Goal: Task Accomplishment & Management: Use online tool/utility

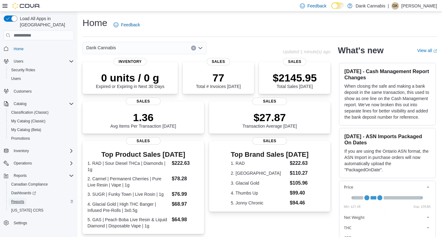
click at [20, 199] on span "Reports" at bounding box center [17, 201] width 13 height 5
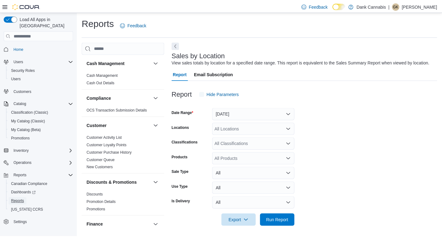
scroll to position [2, 0]
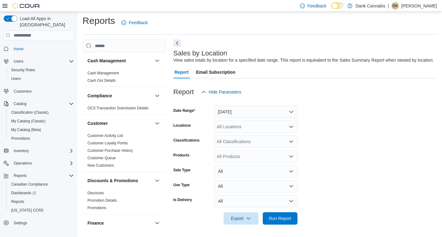
click at [175, 41] on button "Next" at bounding box center [176, 42] width 7 height 7
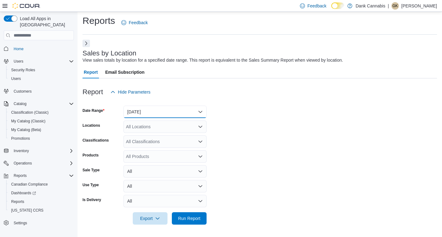
click at [154, 115] on button "[DATE]" at bounding box center [164, 112] width 83 height 12
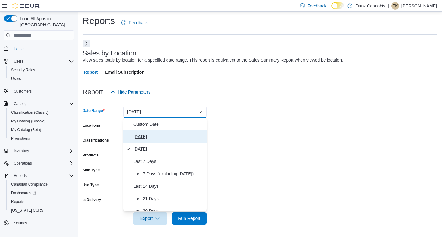
click at [141, 135] on span "[DATE]" at bounding box center [168, 136] width 71 height 7
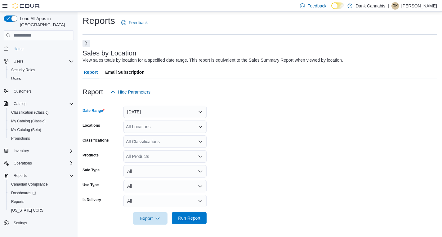
click at [191, 223] on span "Run Report" at bounding box center [189, 218] width 27 height 12
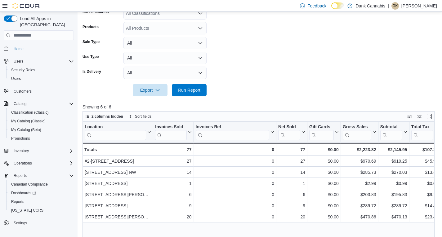
scroll to position [157, 0]
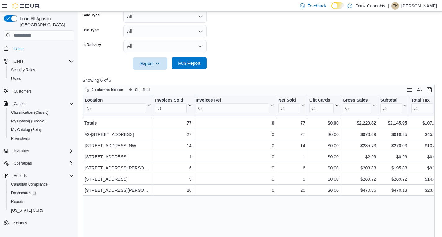
click at [183, 64] on span "Run Report" at bounding box center [189, 63] width 22 height 6
click at [193, 64] on span "Run Report" at bounding box center [189, 63] width 22 height 6
drag, startPoint x: 292, startPoint y: 40, endPoint x: 246, endPoint y: 56, distance: 49.2
click at [292, 40] on form "Date Range [DATE] Locations All Locations Classifications All Classifications P…" at bounding box center [259, 6] width 355 height 127
click at [190, 64] on span "Run Report" at bounding box center [189, 63] width 22 height 6
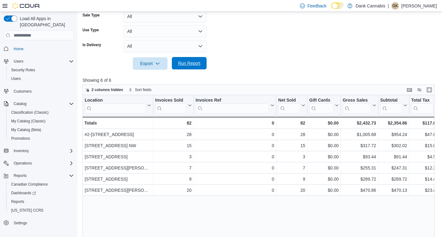
click at [194, 66] on span "Run Report" at bounding box center [189, 63] width 22 height 6
click at [189, 65] on span "Run Report" at bounding box center [189, 63] width 22 height 6
click at [195, 61] on span "Run Report" at bounding box center [189, 63] width 22 height 6
click at [189, 63] on span "Run Report" at bounding box center [189, 63] width 22 height 6
click at [186, 61] on span "Run Report" at bounding box center [189, 63] width 22 height 6
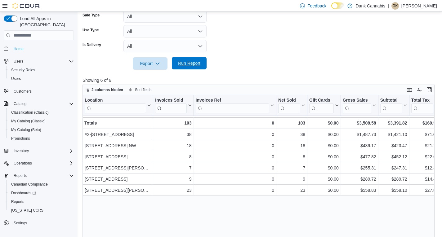
click at [192, 60] on span "Run Report" at bounding box center [189, 63] width 27 height 12
click at [188, 70] on div at bounding box center [259, 73] width 355 height 7
click at [190, 61] on span "Run Report" at bounding box center [189, 63] width 22 height 6
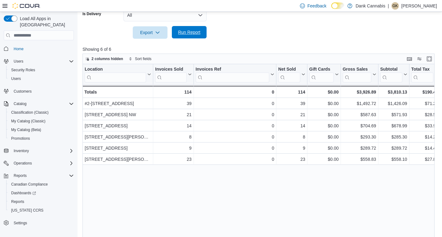
click at [187, 34] on span "Run Report" at bounding box center [189, 32] width 22 height 6
click at [183, 44] on div at bounding box center [259, 42] width 355 height 7
click at [189, 30] on span "Run Report" at bounding box center [189, 32] width 22 height 6
click at [182, 33] on span "Run Report" at bounding box center [189, 32] width 22 height 6
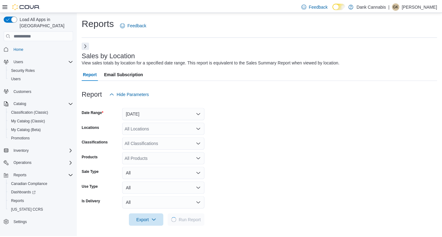
scroll to position [2, 0]
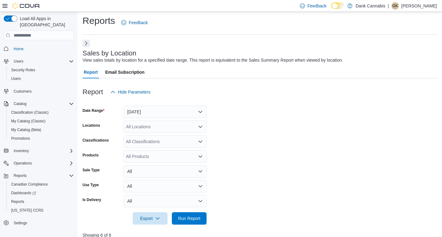
click at [264, 152] on form "Date Range [DATE] Locations All Locations Classifications All Classifications P…" at bounding box center [259, 161] width 355 height 127
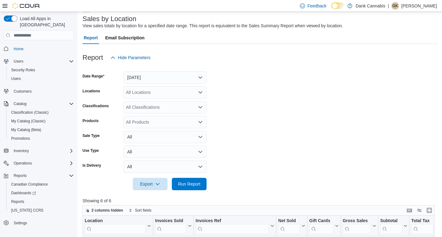
scroll to position [95, 0]
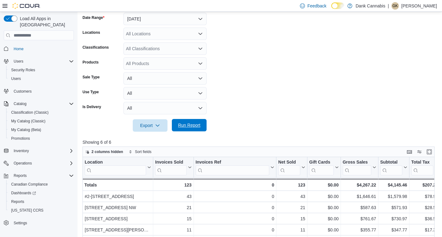
click at [184, 127] on span "Run Report" at bounding box center [189, 125] width 22 height 6
click at [182, 121] on span "Run Report" at bounding box center [189, 125] width 27 height 12
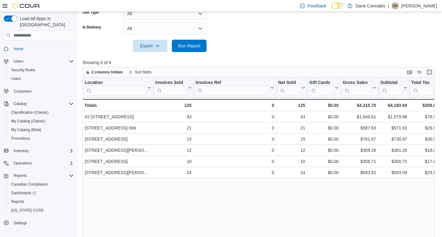
scroll to position [188, 0]
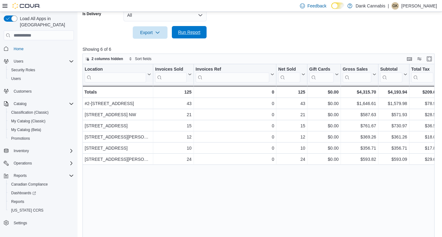
click at [187, 33] on span "Run Report" at bounding box center [189, 32] width 22 height 6
click at [256, 180] on div "Location Click to view column header actions Invoices Sold Click to view column…" at bounding box center [259, 153] width 355 height 179
click at [190, 32] on span "Run Report" at bounding box center [189, 32] width 22 height 6
click at [262, 191] on div "Location Click to view column header actions Invoices Sold Click to view column…" at bounding box center [259, 153] width 355 height 179
click at [185, 32] on span "Run Report" at bounding box center [189, 32] width 22 height 6
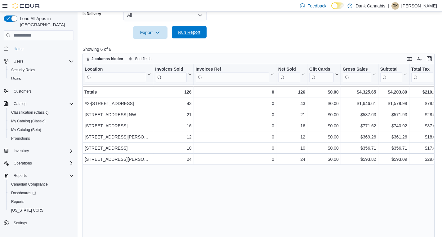
click at [192, 34] on span "Run Report" at bounding box center [189, 32] width 22 height 6
click at [177, 39] on div "Report Hide Parameters Date Range [DATE] Locations All Locations Classification…" at bounding box center [259, 67] width 355 height 351
click at [183, 35] on span "Run Report" at bounding box center [189, 32] width 22 height 6
click at [189, 32] on span "Run Report" at bounding box center [189, 32] width 22 height 6
click at [189, 34] on span "Run Report" at bounding box center [189, 32] width 22 height 6
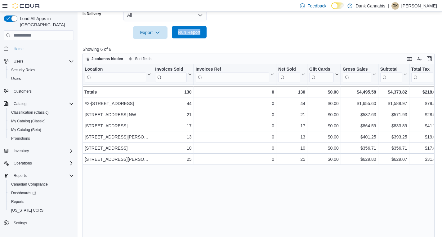
click at [185, 29] on span "Run Report" at bounding box center [189, 32] width 27 height 12
click at [197, 34] on span "Run Report" at bounding box center [189, 32] width 22 height 6
click at [188, 36] on span "Run Report" at bounding box center [189, 32] width 27 height 12
click at [187, 35] on span "Run Report" at bounding box center [189, 32] width 22 height 6
click at [185, 31] on span "Run Report" at bounding box center [189, 32] width 22 height 6
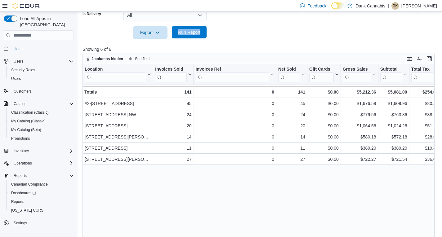
click at [194, 34] on span "Run Report" at bounding box center [189, 32] width 22 height 6
click at [189, 33] on span "Run Report" at bounding box center [189, 32] width 22 height 6
click at [188, 35] on span "Run Report" at bounding box center [189, 32] width 27 height 12
